Goal: Task Accomplishment & Management: Use online tool/utility

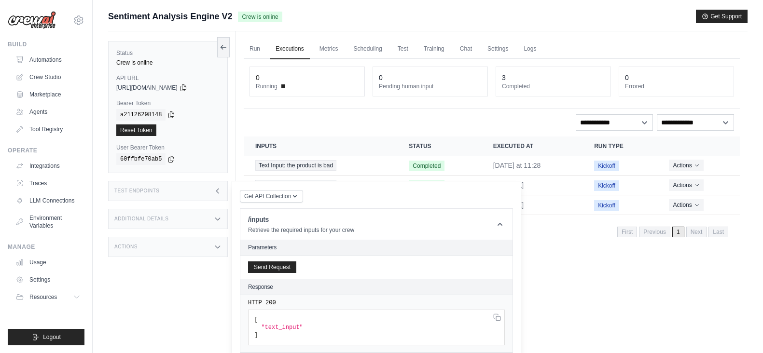
scroll to position [481, 0]
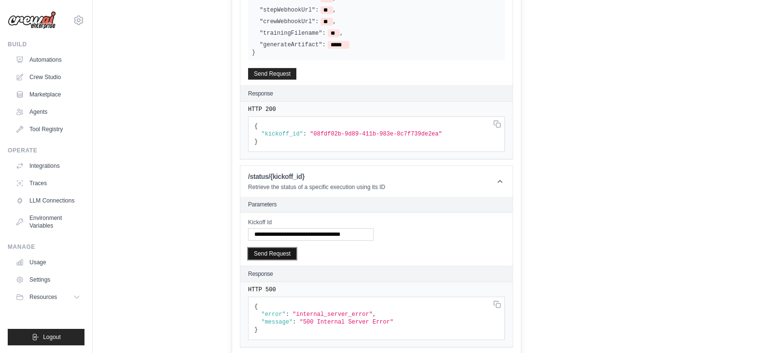
click at [274, 250] on button "Send Request" at bounding box center [272, 254] width 48 height 12
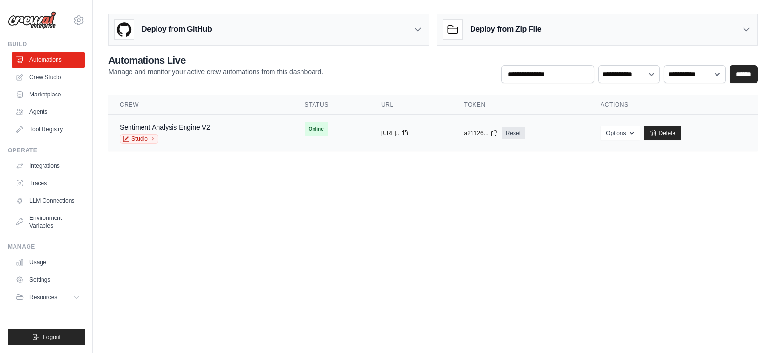
click at [199, 132] on div "Sentiment Analysis Engine V2 Studio" at bounding box center [165, 133] width 90 height 21
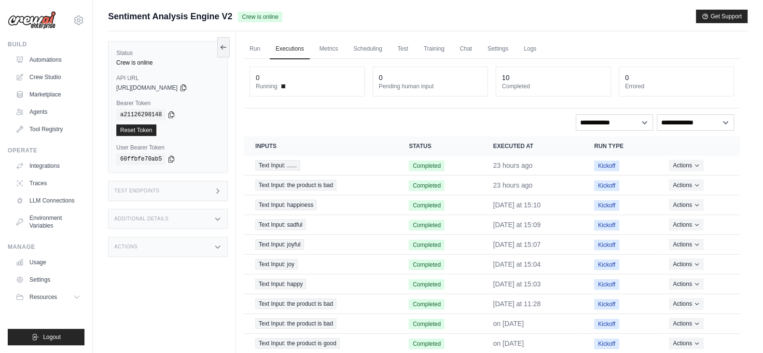
scroll to position [44, 0]
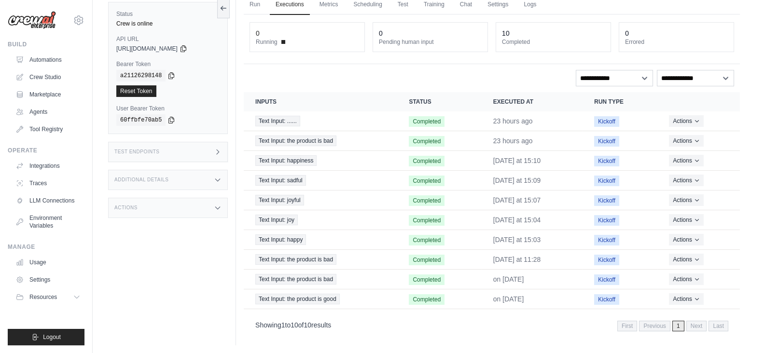
click at [217, 151] on icon at bounding box center [218, 152] width 8 height 8
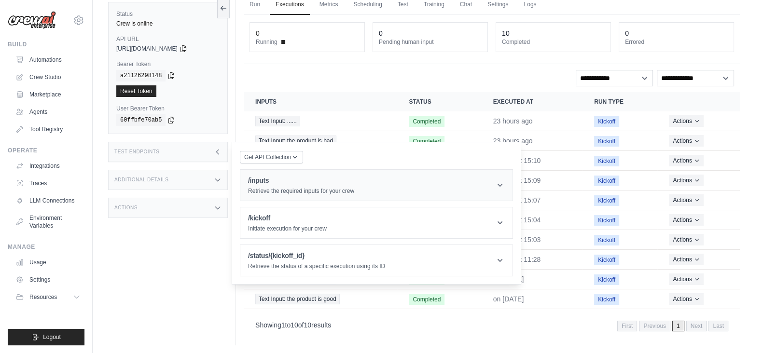
click at [273, 182] on h1 "/inputs" at bounding box center [301, 181] width 106 height 10
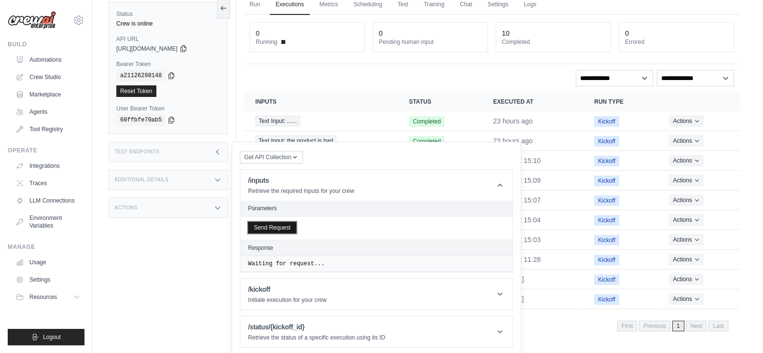
click at [268, 224] on button "Send Request" at bounding box center [272, 228] width 48 height 12
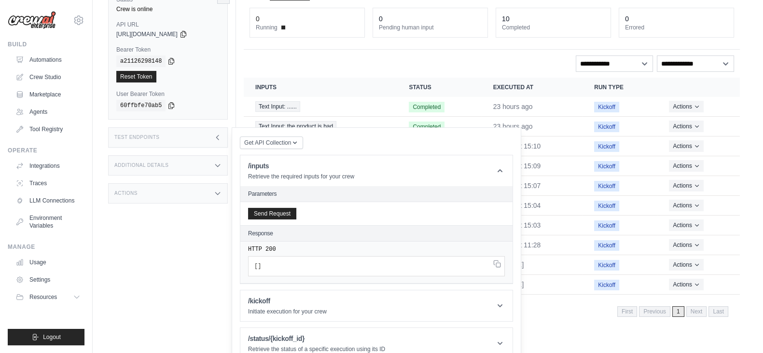
scroll to position [67, 0]
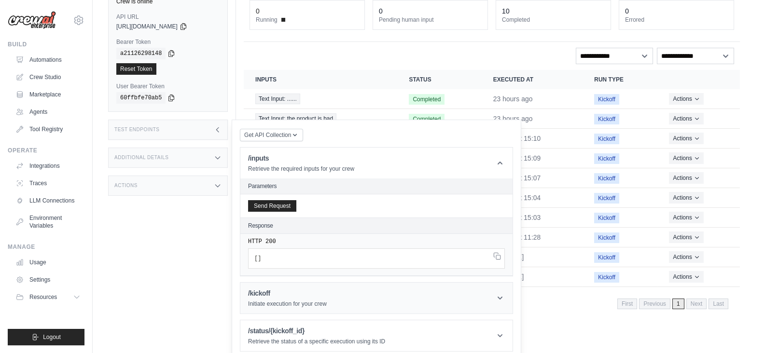
click at [282, 293] on h1 "/kickoff" at bounding box center [287, 294] width 79 height 10
click at [279, 296] on h1 "/kickoff" at bounding box center [287, 294] width 79 height 10
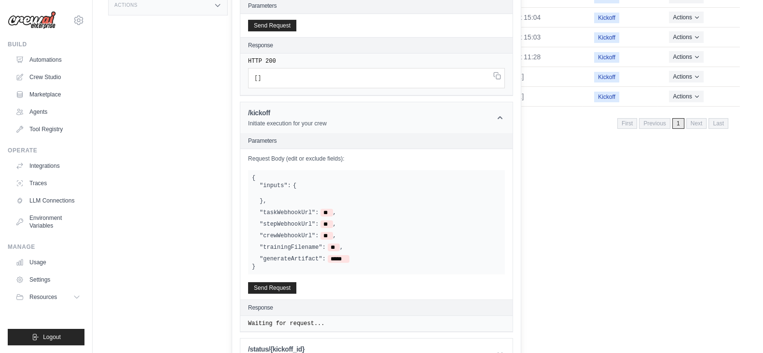
scroll to position [248, 0]
click at [280, 289] on button "Send Request" at bounding box center [272, 288] width 48 height 12
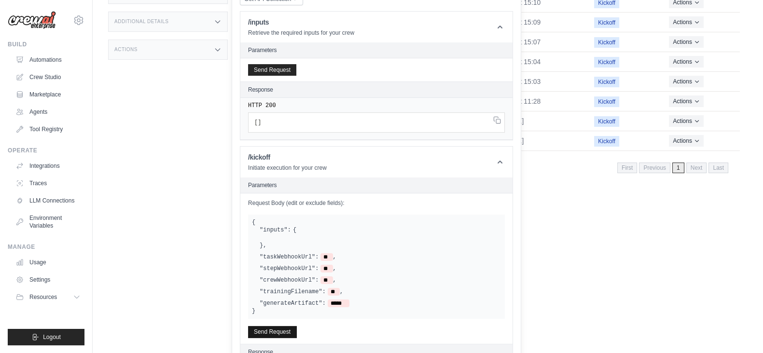
scroll to position [142, 0]
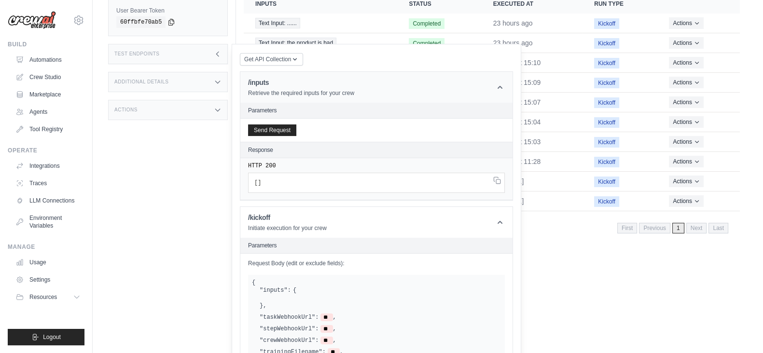
click at [504, 84] on icon at bounding box center [500, 88] width 10 height 10
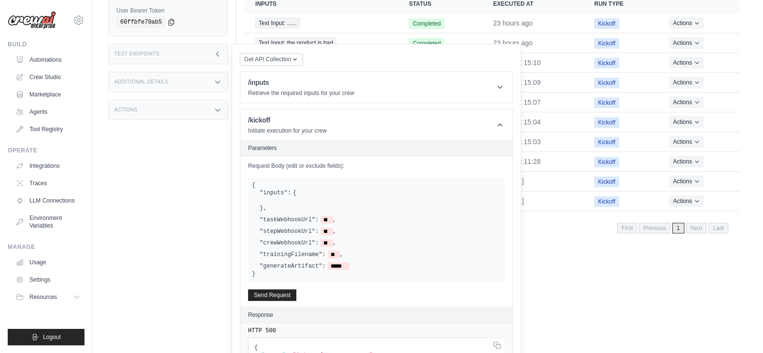
click at [587, 233] on div "Showing 1 to 10 of 10 results First Previous 1 Next Last" at bounding box center [492, 227] width 496 height 25
click at [289, 219] on label ""taskWebhookUrl":" at bounding box center [289, 220] width 59 height 8
click at [218, 52] on icon at bounding box center [218, 54] width 8 height 8
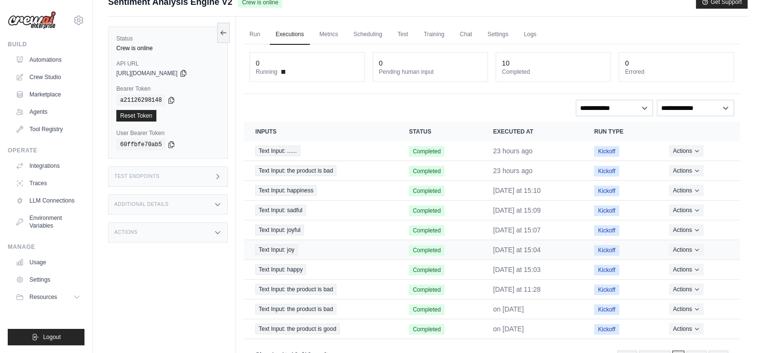
scroll to position [0, 0]
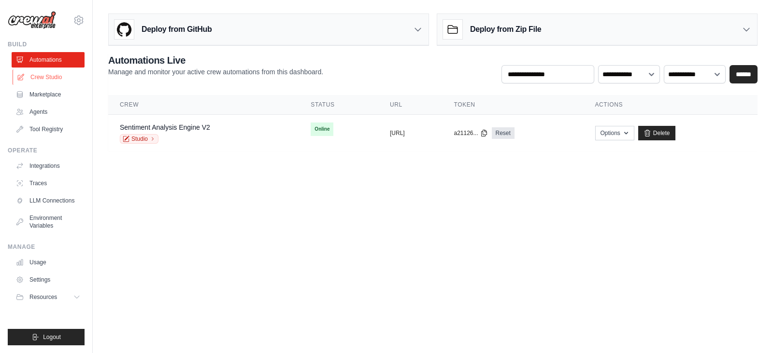
click at [48, 81] on link "Crew Studio" at bounding box center [49, 77] width 73 height 15
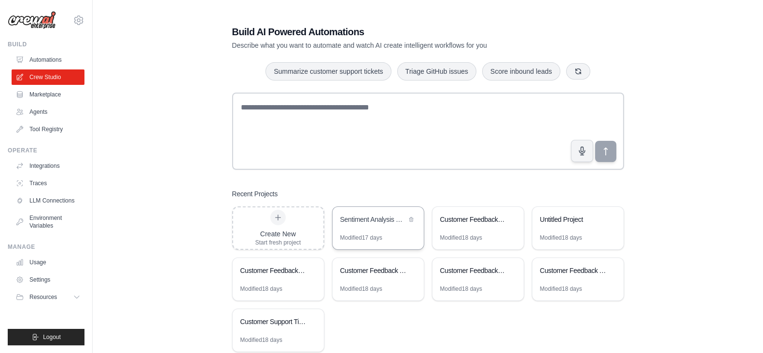
click at [352, 236] on div "Modified 17 days" at bounding box center [361, 238] width 42 height 8
click at [56, 59] on link "Automations" at bounding box center [49, 59] width 73 height 15
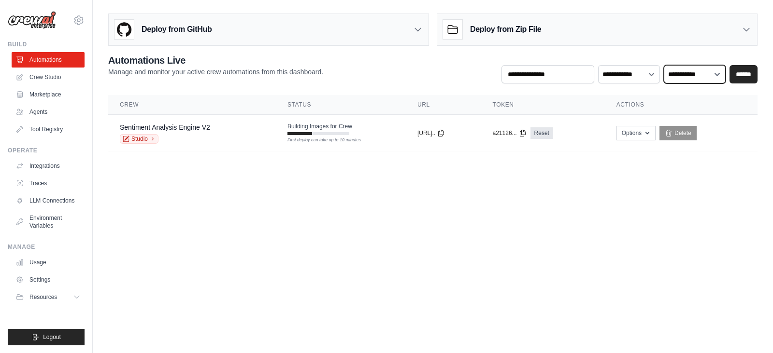
click at [722, 75] on select "**********" at bounding box center [695, 74] width 62 height 18
click at [650, 81] on select "**********" at bounding box center [629, 74] width 62 height 18
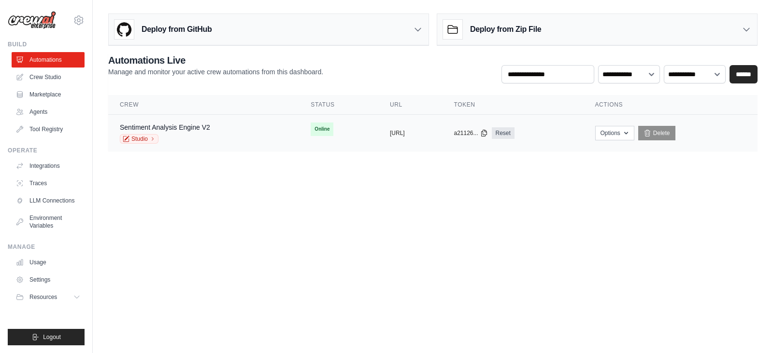
click at [159, 134] on div "Studio" at bounding box center [165, 139] width 90 height 10
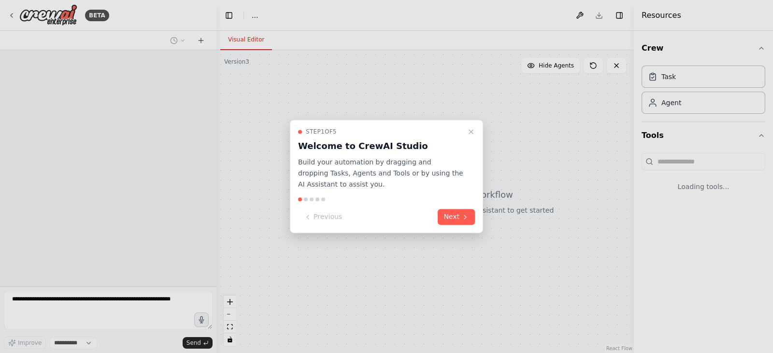
select select "****"
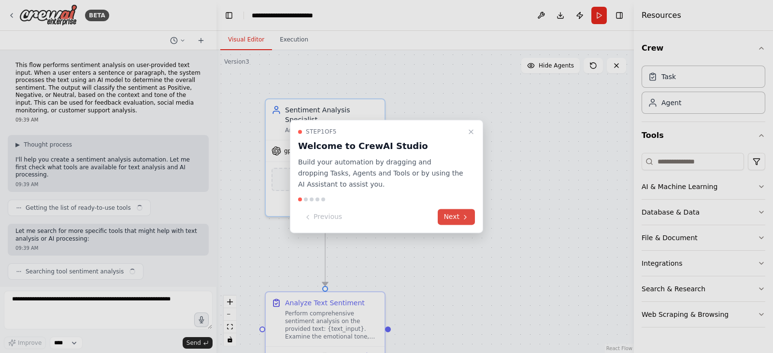
scroll to position [604, 0]
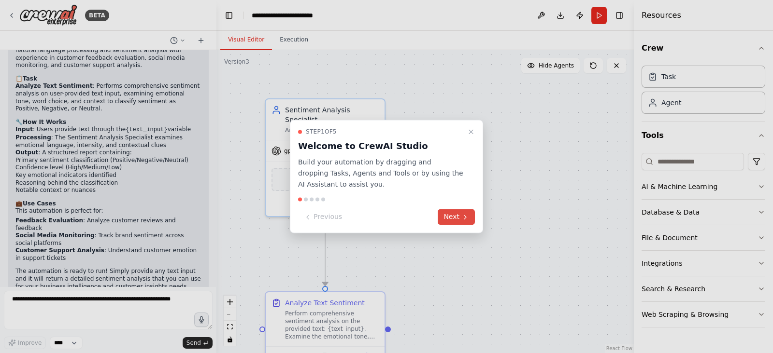
click at [463, 213] on icon at bounding box center [465, 217] width 8 height 8
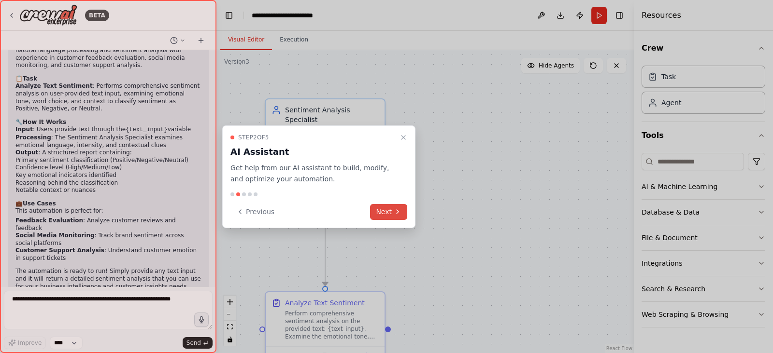
click at [390, 211] on button "Next" at bounding box center [388, 212] width 37 height 16
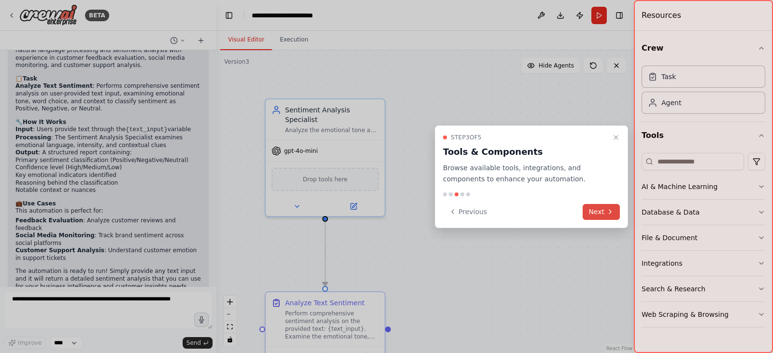
click at [594, 210] on button "Next" at bounding box center [600, 212] width 37 height 16
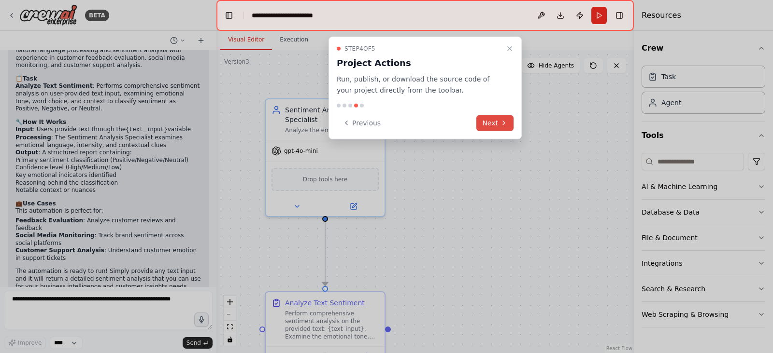
click at [486, 127] on button "Next" at bounding box center [494, 123] width 37 height 16
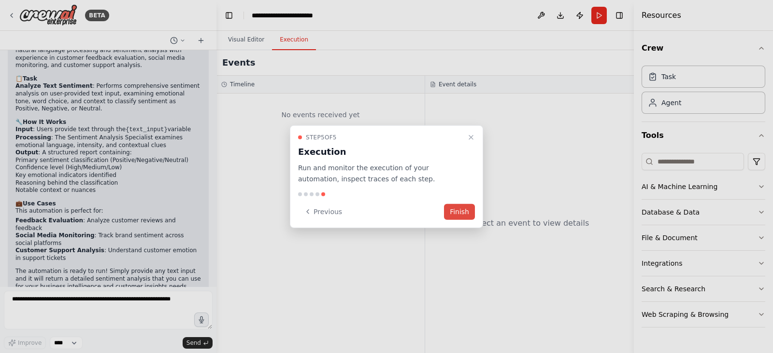
click at [460, 211] on button "Finish" at bounding box center [459, 212] width 31 height 16
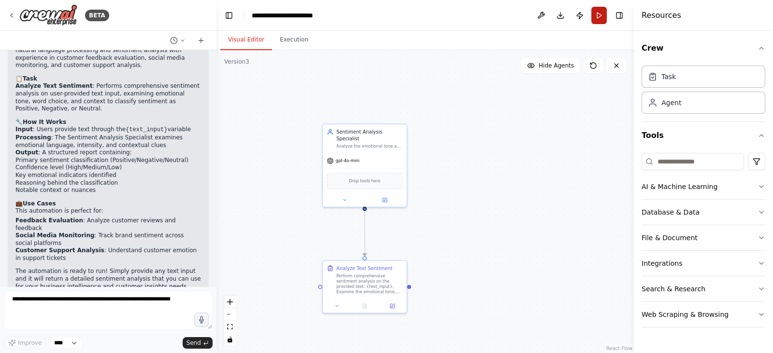
click at [594, 14] on button "Run" at bounding box center [598, 15] width 15 height 17
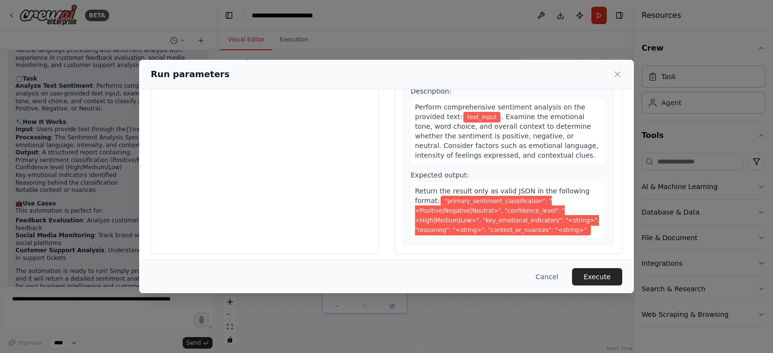
scroll to position [81, 0]
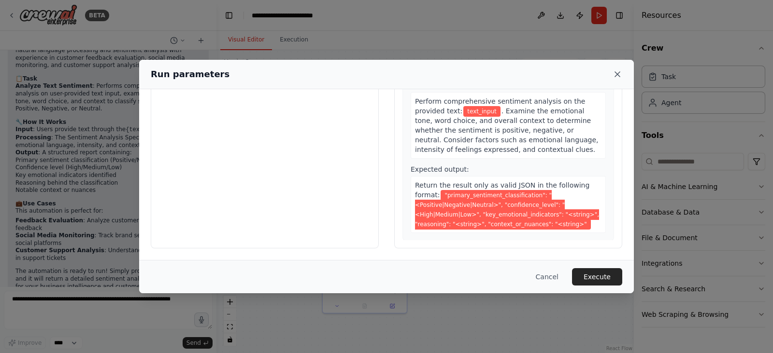
click at [620, 76] on icon at bounding box center [617, 75] width 10 height 10
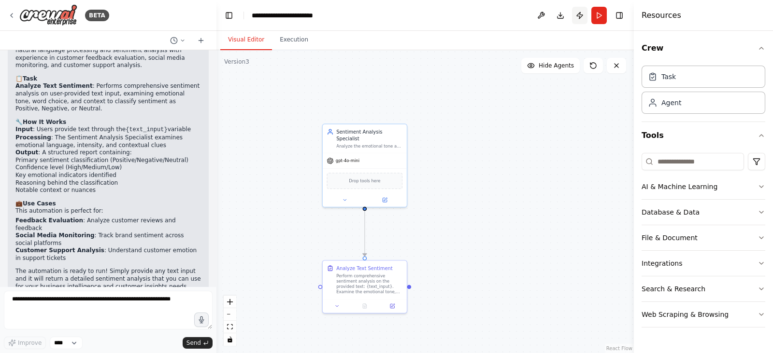
click at [581, 12] on button "Publish" at bounding box center [579, 15] width 15 height 17
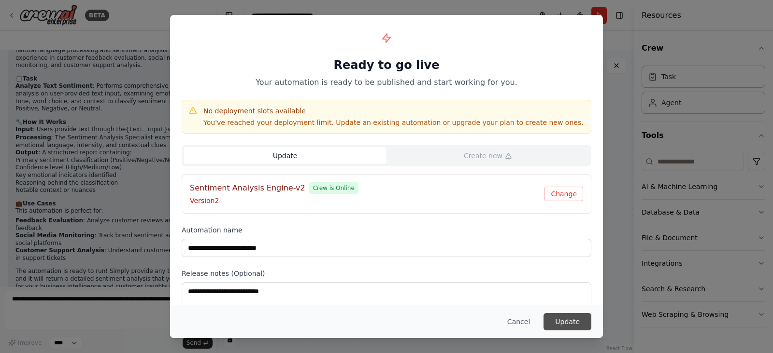
click at [570, 324] on button "Update" at bounding box center [567, 321] width 48 height 17
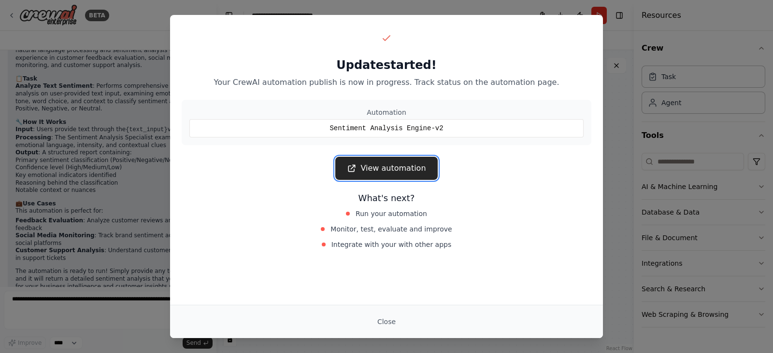
click at [382, 170] on link "View automation" at bounding box center [386, 168] width 102 height 23
click at [589, 91] on div "Update started! Your CrewAI automation publish is now in progress. Track status…" at bounding box center [386, 141] width 433 height 252
click at [565, 28] on div "Update started! Your CrewAI automation publish is now in progress. Track status…" at bounding box center [386, 58] width 409 height 62
click at [387, 315] on button "Close" at bounding box center [386, 321] width 34 height 17
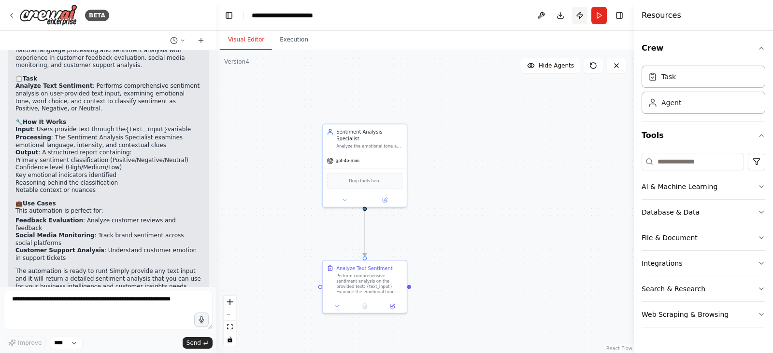
click at [582, 15] on button "Publish" at bounding box center [579, 15] width 15 height 17
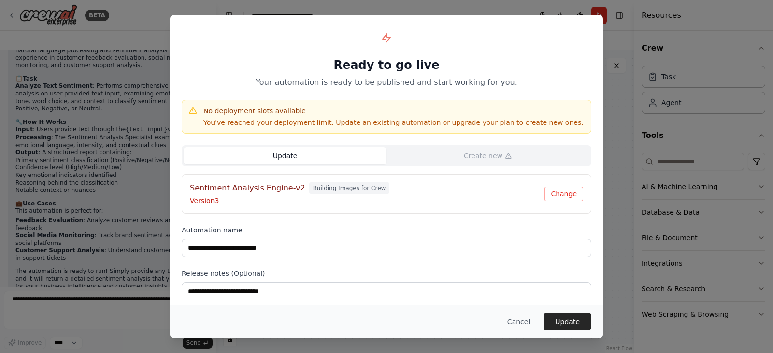
click at [593, 41] on div "**********" at bounding box center [386, 181] width 433 height 332
click at [522, 325] on button "Cancel" at bounding box center [518, 321] width 38 height 17
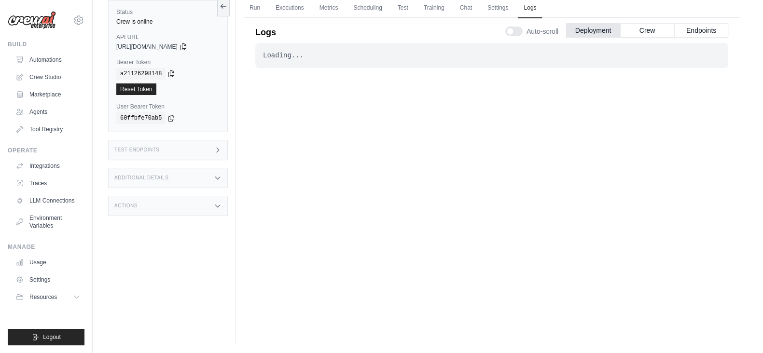
click at [207, 153] on div "Test Endpoints" at bounding box center [168, 150] width 120 height 20
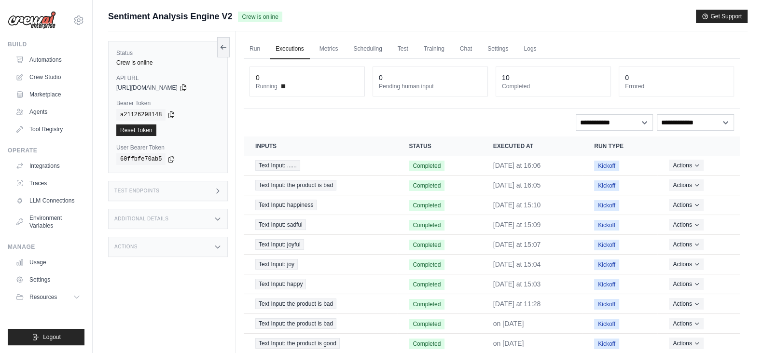
click at [216, 189] on icon at bounding box center [218, 191] width 8 height 8
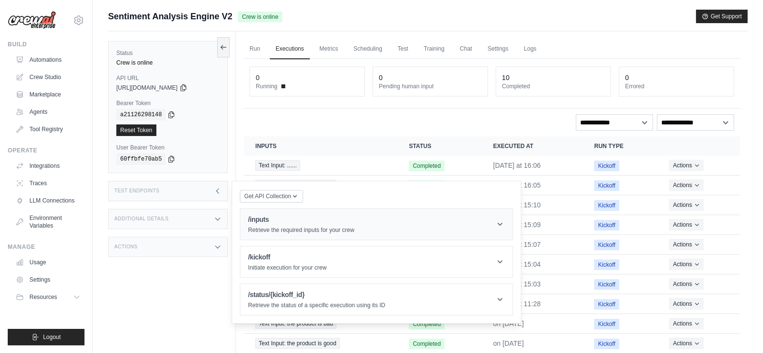
click at [267, 227] on p "Retrieve the required inputs for your crew" at bounding box center [301, 230] width 106 height 8
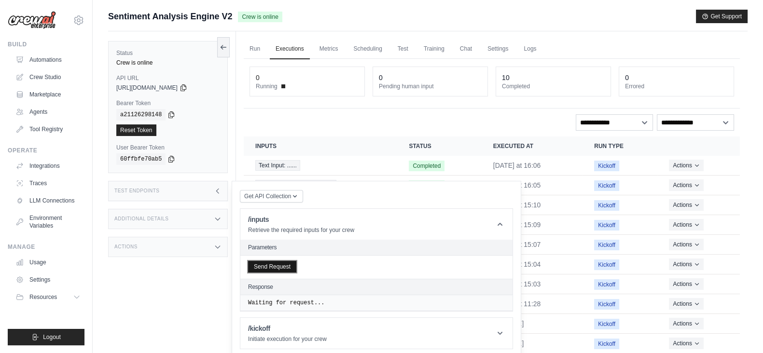
click at [272, 267] on button "Send Request" at bounding box center [272, 267] width 48 height 12
click at [162, 290] on div "Status Crew is online API URL copied [URL][DOMAIN_NAME] Bearer Token copied a21…" at bounding box center [172, 207] width 128 height 353
click at [508, 223] on header "/inputs Retrieve the required inputs for your crew" at bounding box center [376, 224] width 272 height 31
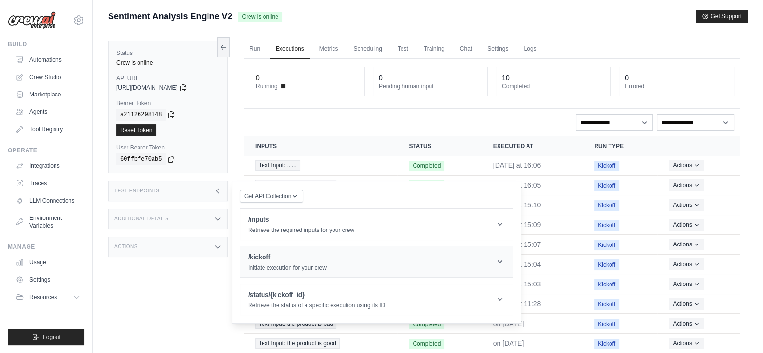
click at [497, 262] on icon at bounding box center [500, 262] width 10 height 10
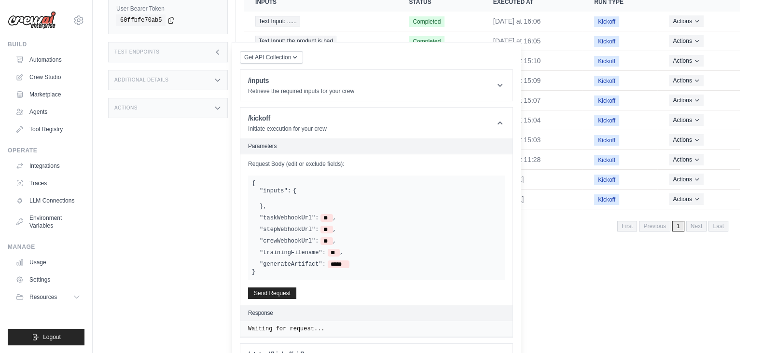
scroll to position [169, 0]
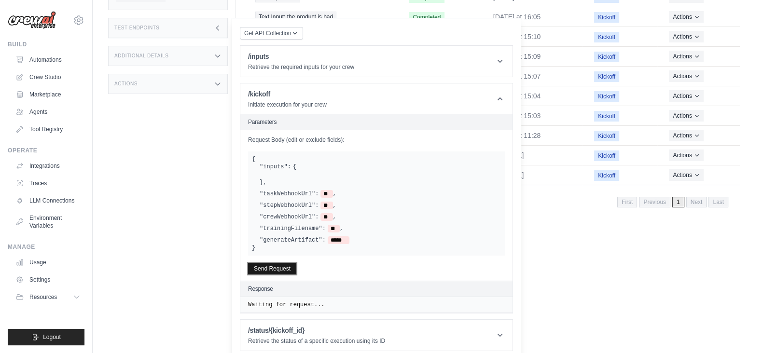
click at [270, 263] on button "Send Request" at bounding box center [272, 269] width 48 height 12
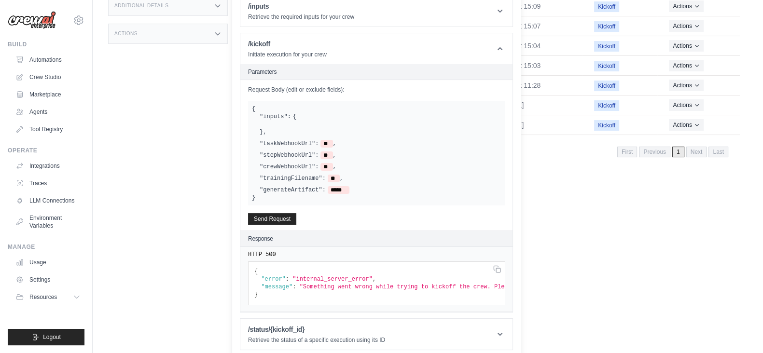
scroll to position [0, 0]
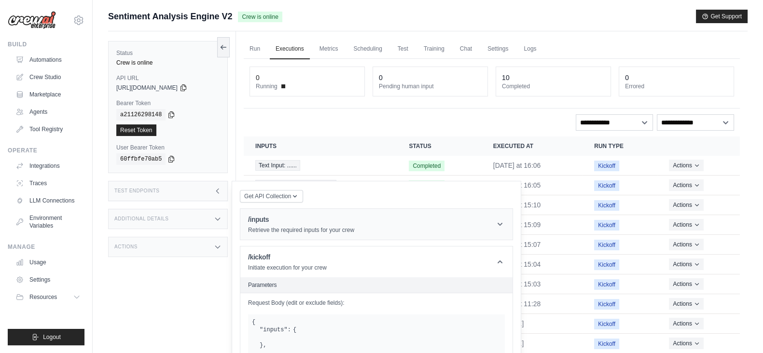
click at [500, 227] on icon at bounding box center [500, 225] width 10 height 10
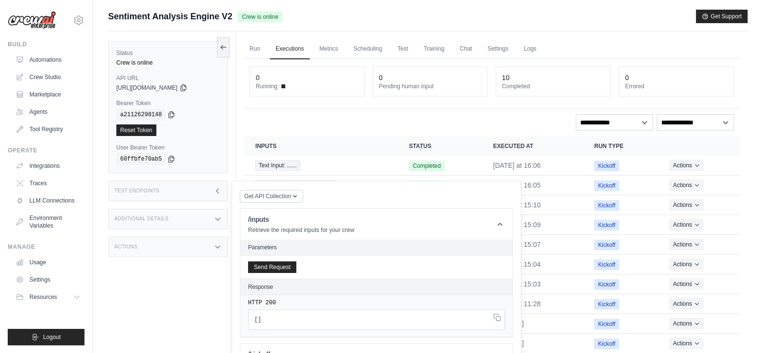
click at [161, 286] on div "Status Crew is online API URL copied [URL][DOMAIN_NAME] Bearer Token copied a21…" at bounding box center [172, 207] width 128 height 353
click at [220, 192] on icon at bounding box center [218, 191] width 8 height 8
